Goal: Transaction & Acquisition: Purchase product/service

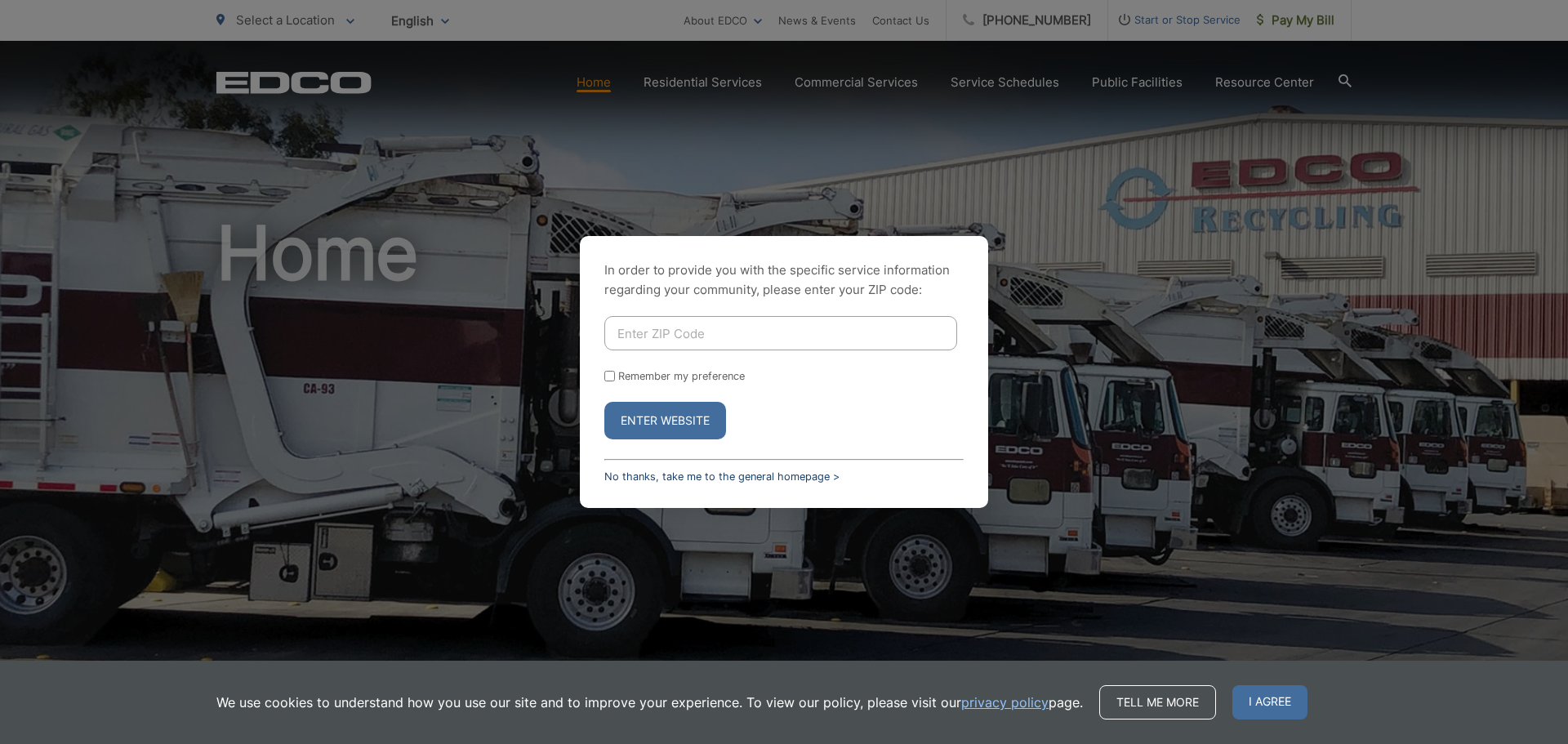
click at [752, 481] on link "No thanks, take me to the general homepage >" at bounding box center [722, 476] width 236 height 12
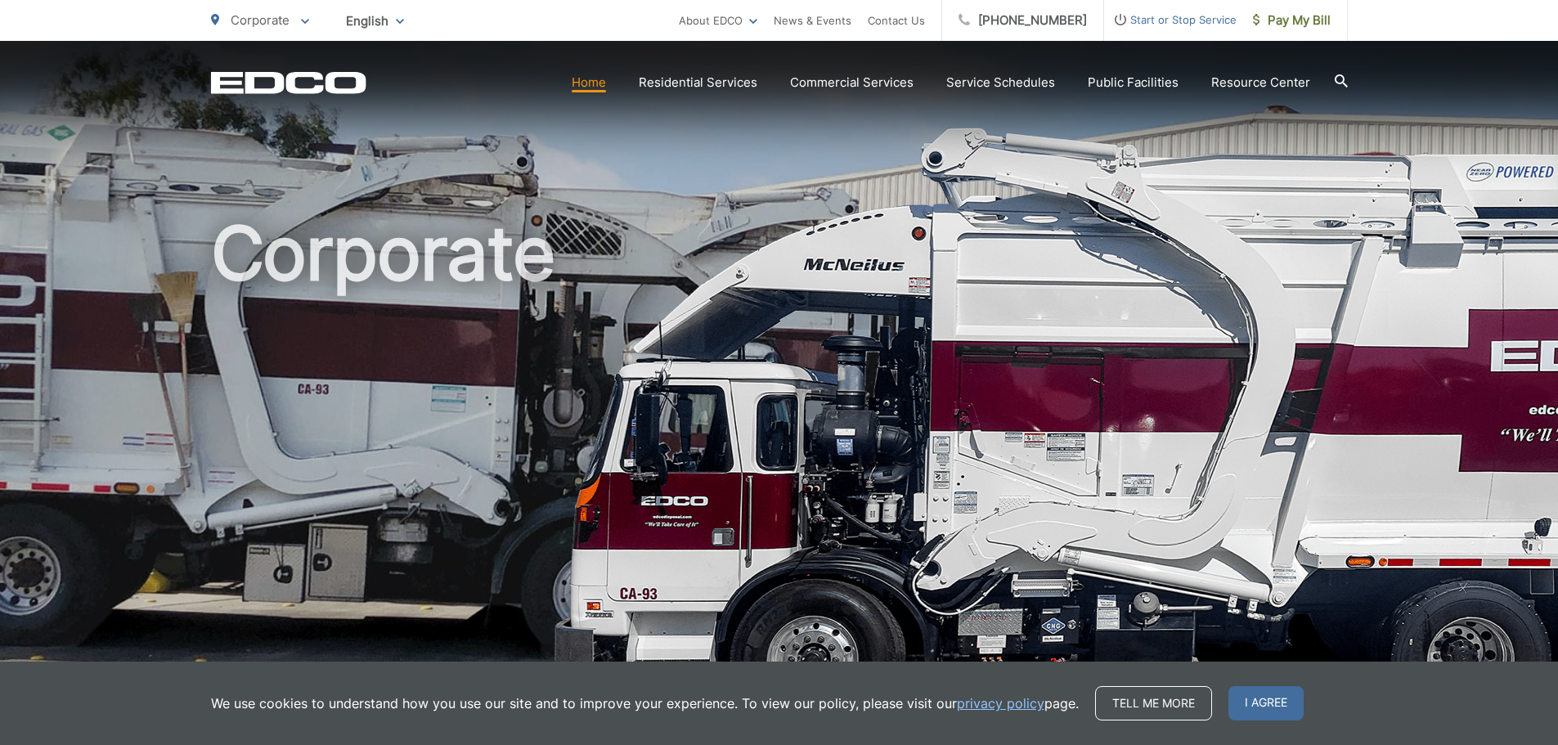
click at [756, 482] on h1 "Corporate" at bounding box center [779, 472] width 1137 height 518
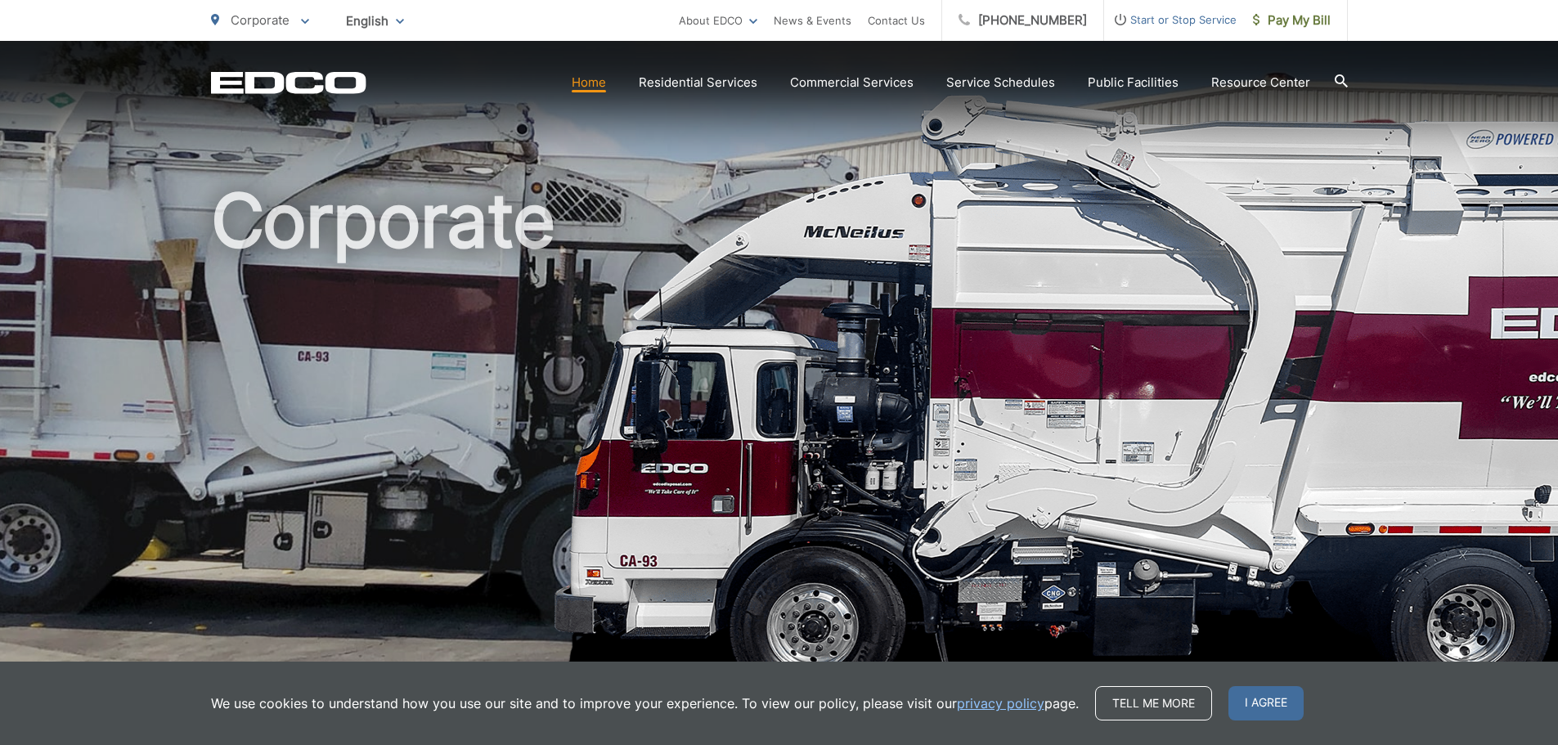
scroll to position [65, 0]
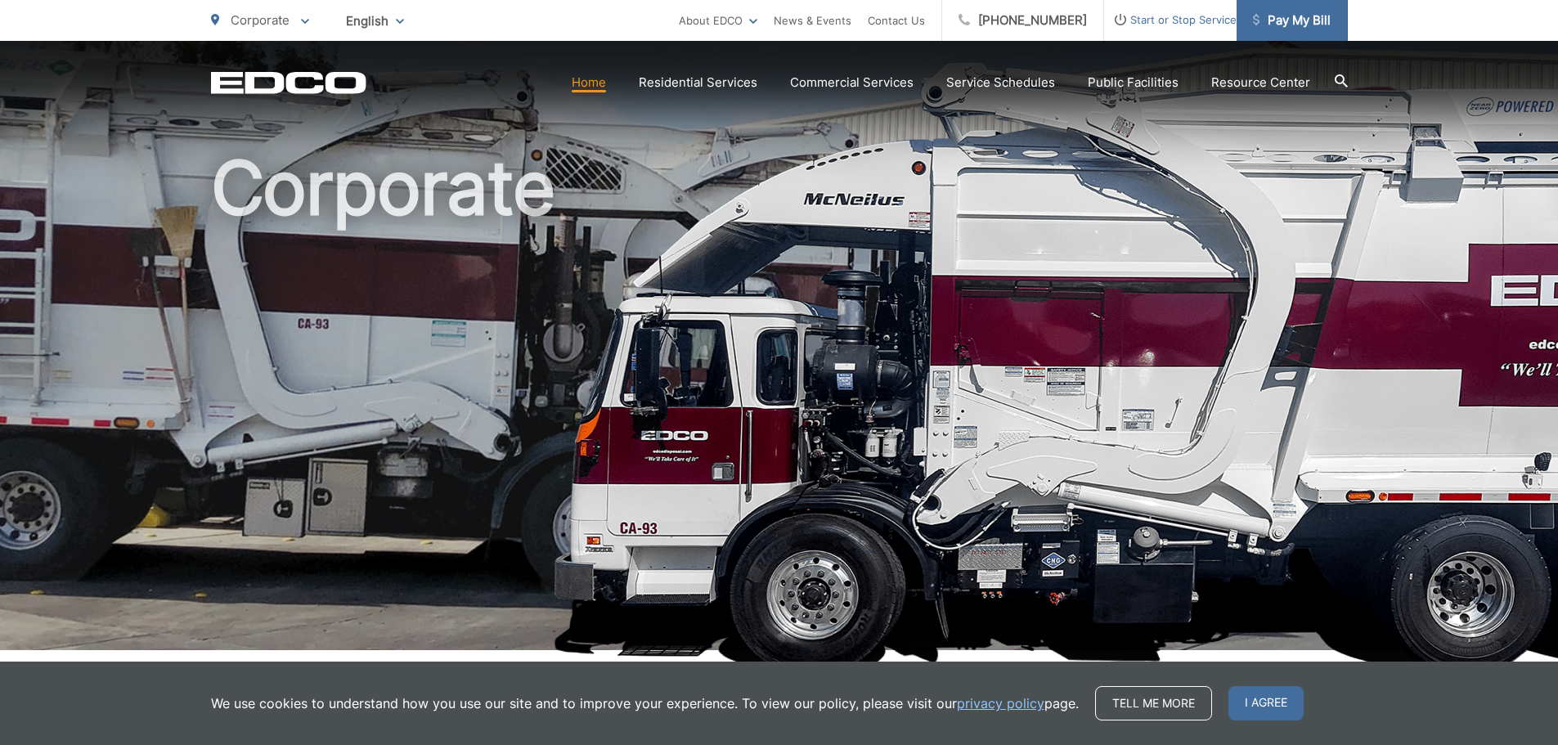
click at [1299, 19] on span "Pay My Bill" at bounding box center [1292, 21] width 78 height 20
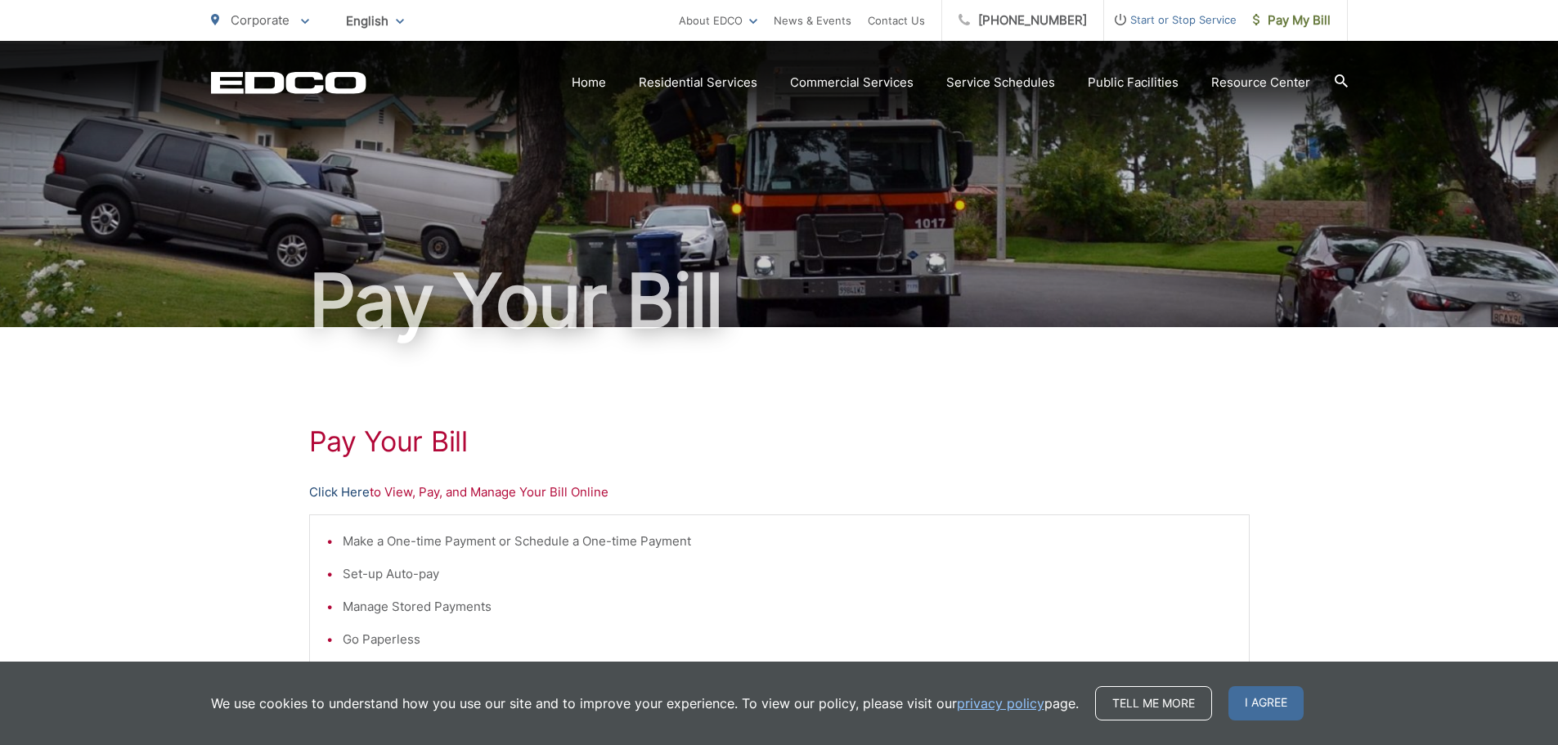
click at [348, 496] on link "Click Here" at bounding box center [339, 492] width 61 height 20
click at [328, 489] on link "Click Here" at bounding box center [339, 492] width 61 height 20
